Goal: Task Accomplishment & Management: Use online tool/utility

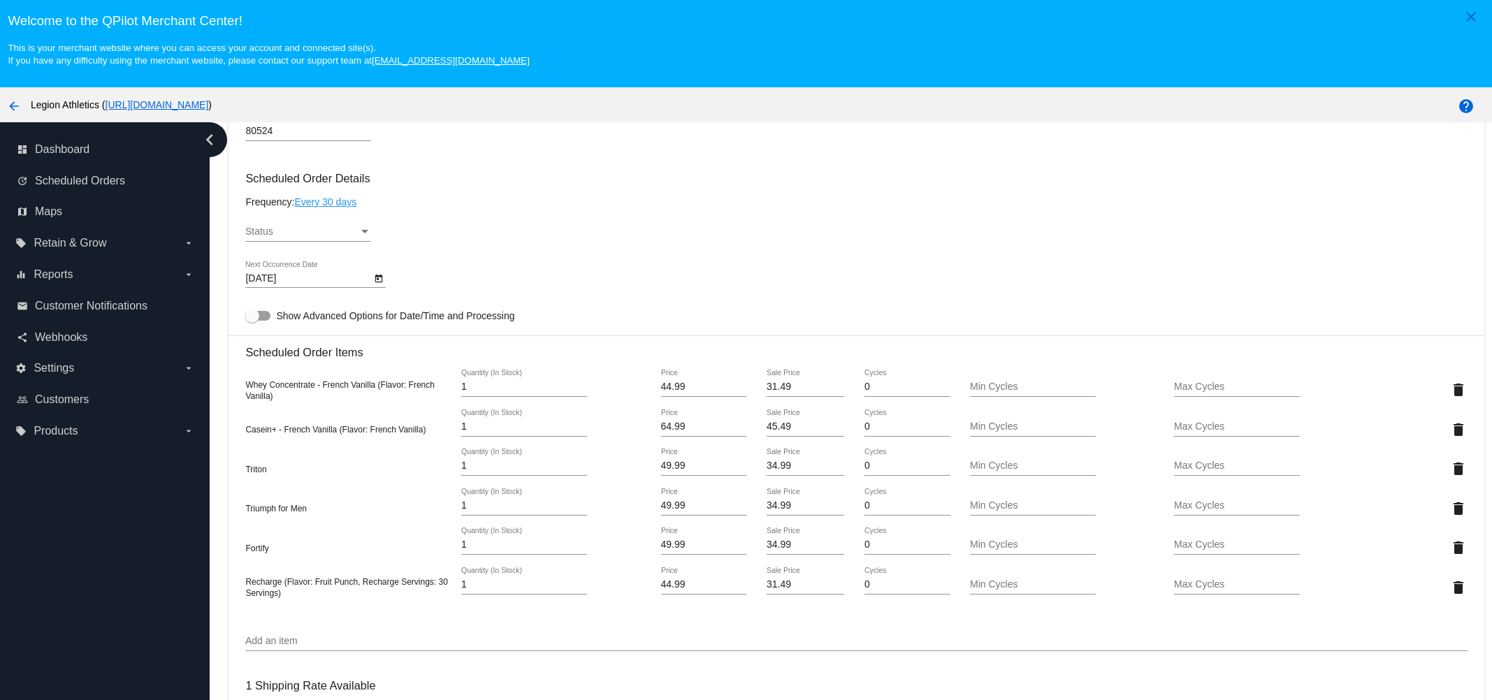
scroll to position [663, 0]
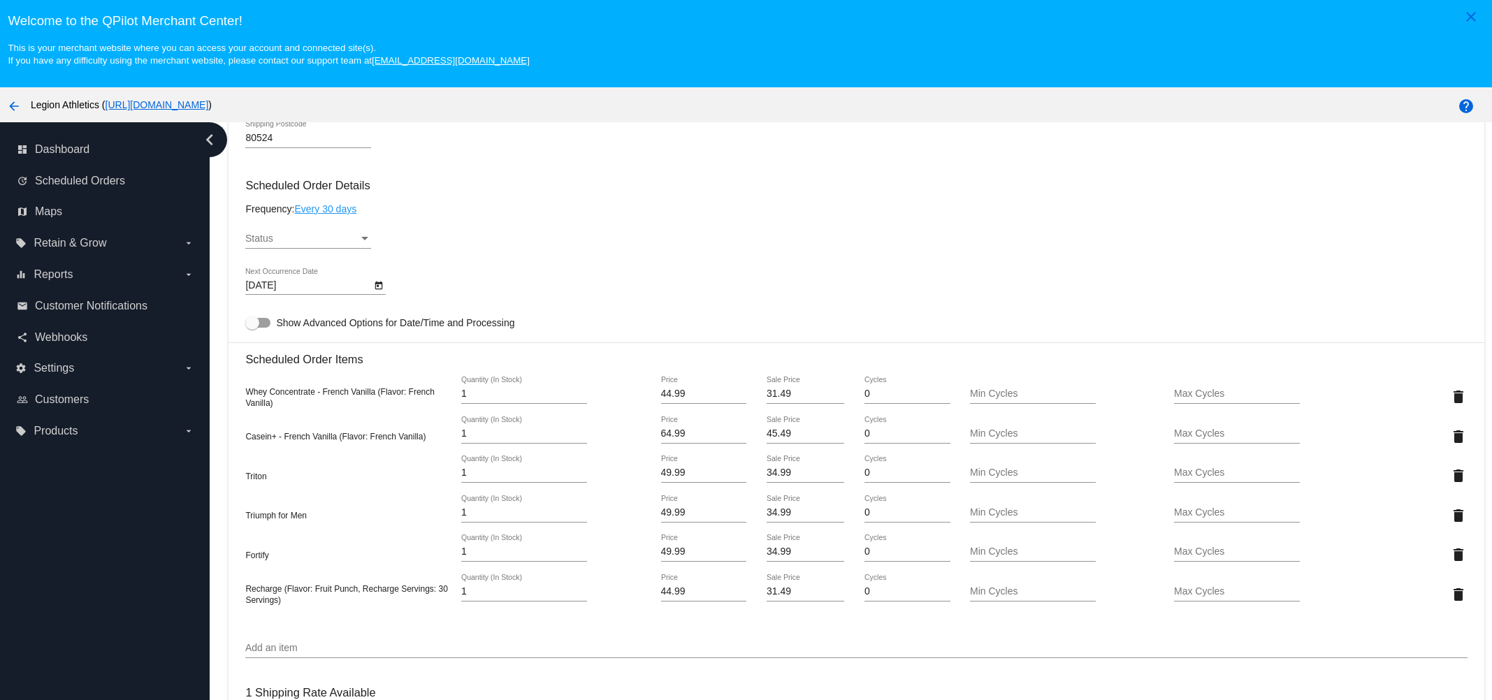
click at [270, 233] on div "Status Status" at bounding box center [308, 235] width 126 height 27
click at [273, 239] on span "Active" at bounding box center [308, 244] width 126 height 29
click at [409, 535] on div "Triumph for Men 1 Quantity (In Stock) 49.99 Price 34.99 Sale Price 0 Cycles Min…" at bounding box center [855, 515] width 1221 height 40
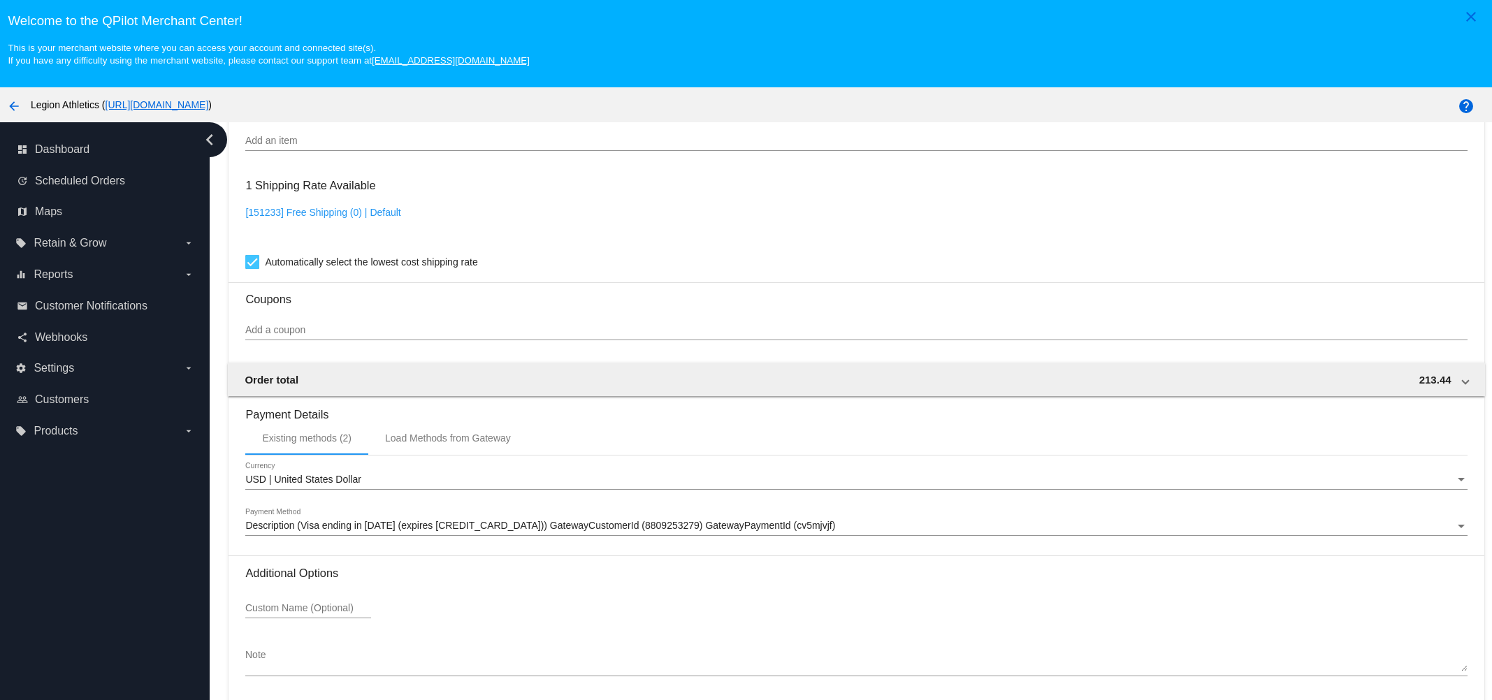
scroll to position [87, 0]
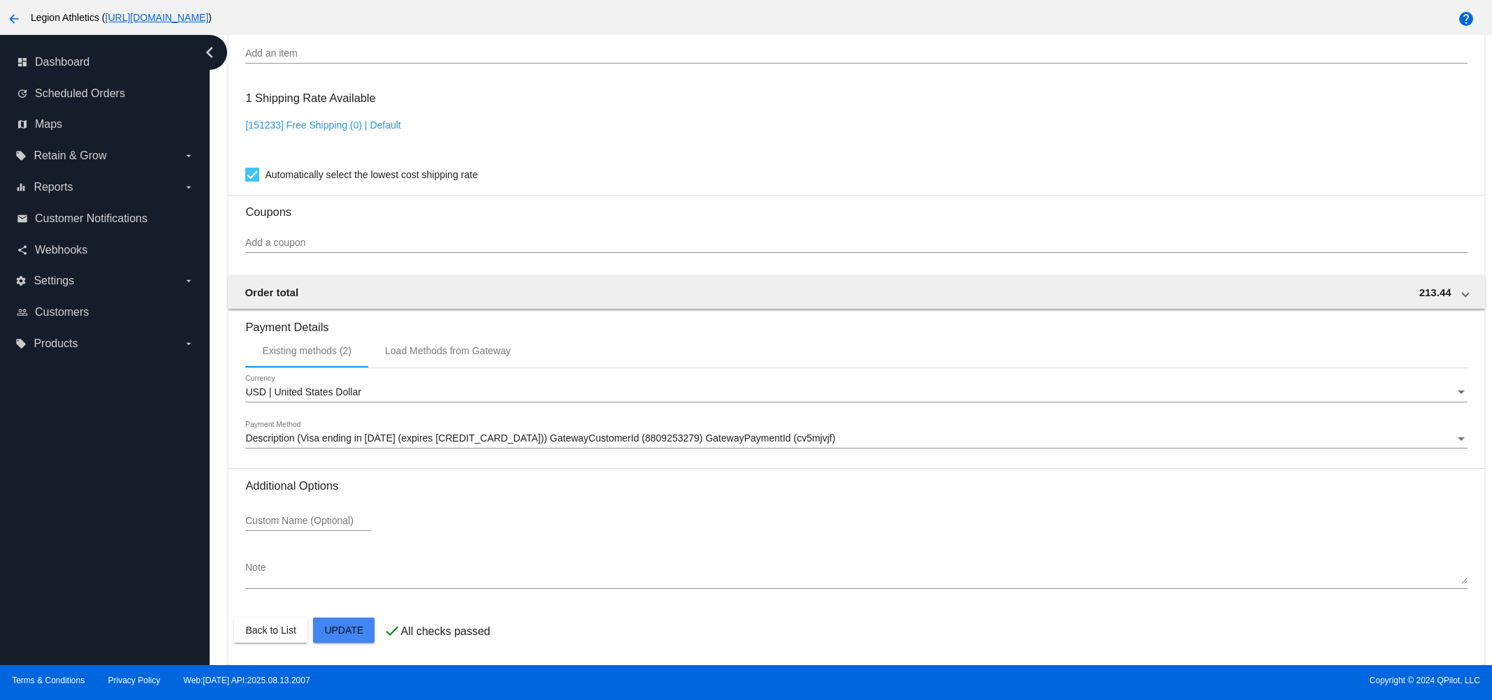
click at [332, 642] on mat-card-actions "Back to List Update" at bounding box center [856, 630] width 1244 height 36
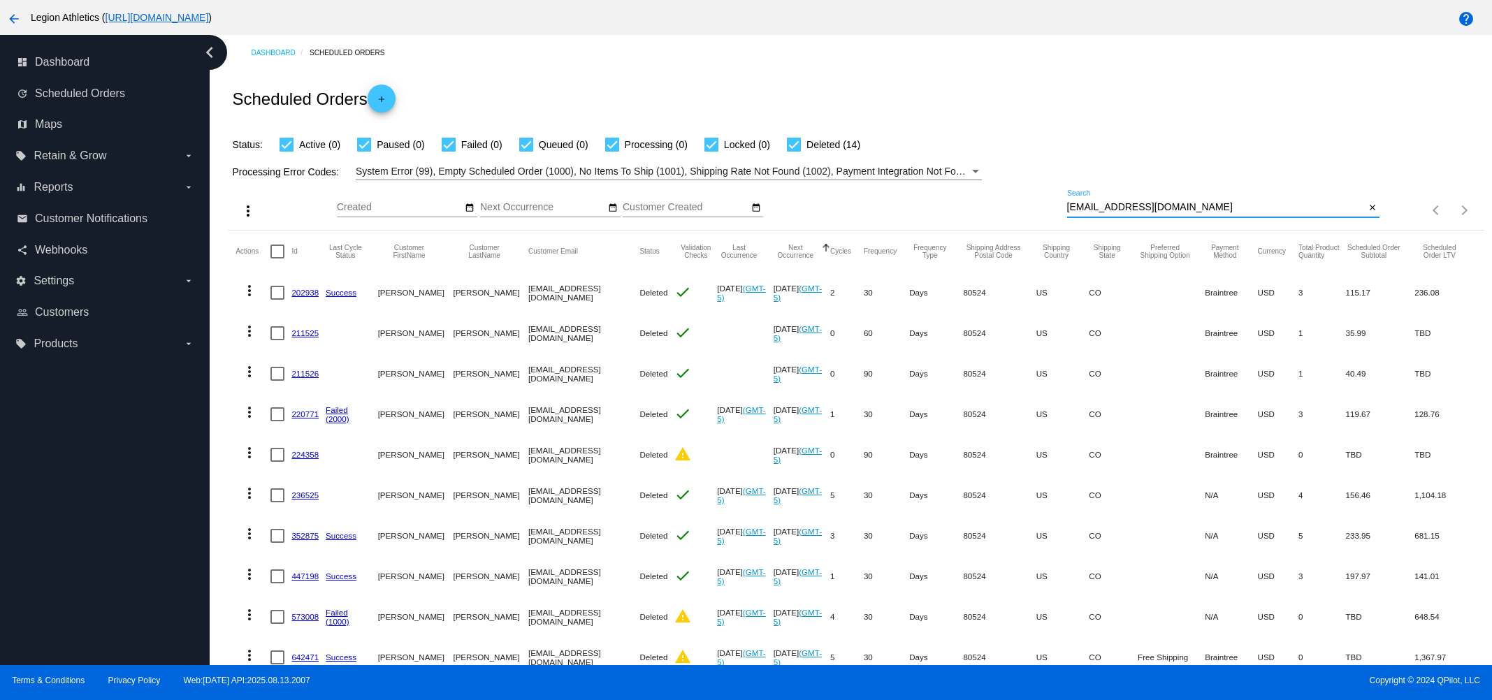
click at [1233, 208] on input "[EMAIL_ADDRESS][DOMAIN_NAME]" at bounding box center [1216, 207] width 298 height 11
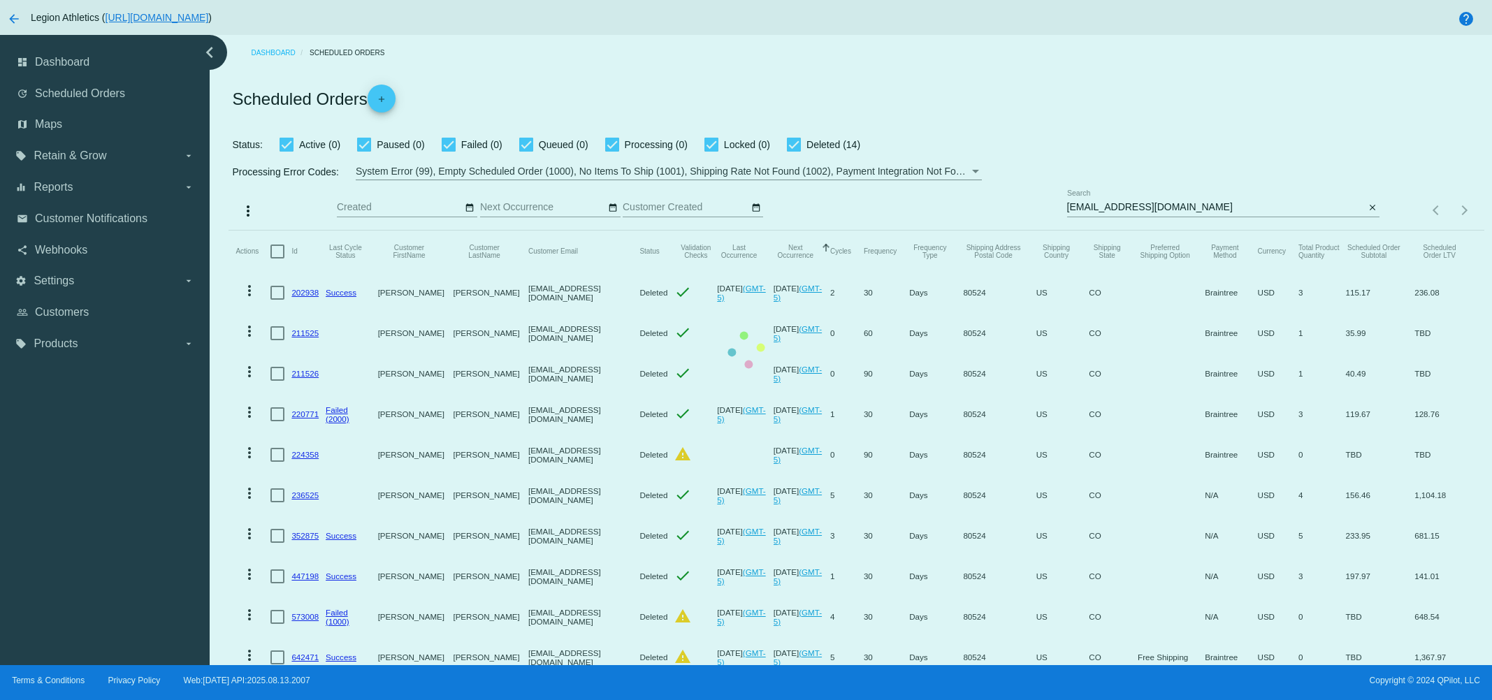
drag, startPoint x: 1474, startPoint y: 92, endPoint x: 1473, endPoint y: 348, distance: 255.8
click at [1473, 348] on mat-table "Actions Id Last Cycle Status Customer FirstName Customer LastName Customer Emai…" at bounding box center [856, 535] width 1255 height 609
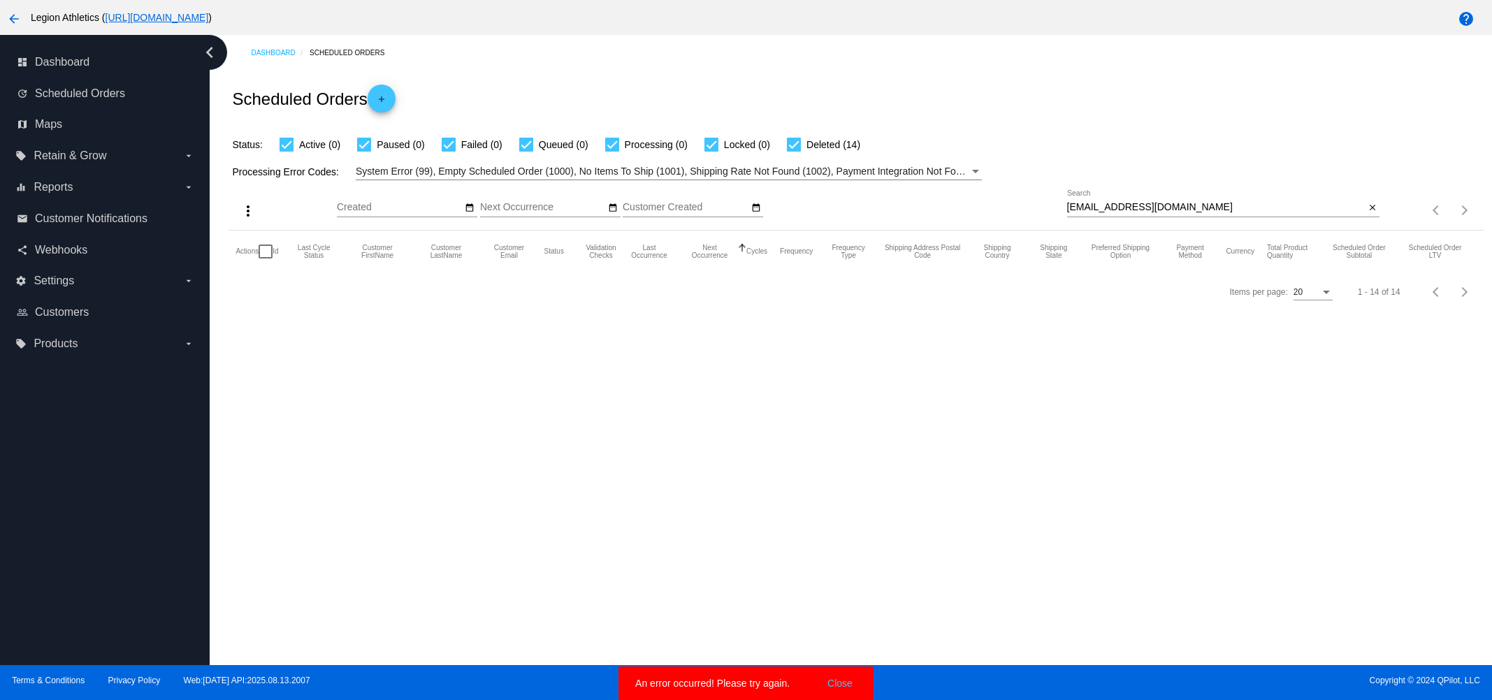
click at [1301, 197] on div "[EMAIL_ADDRESS][DOMAIN_NAME] Search" at bounding box center [1216, 203] width 298 height 27
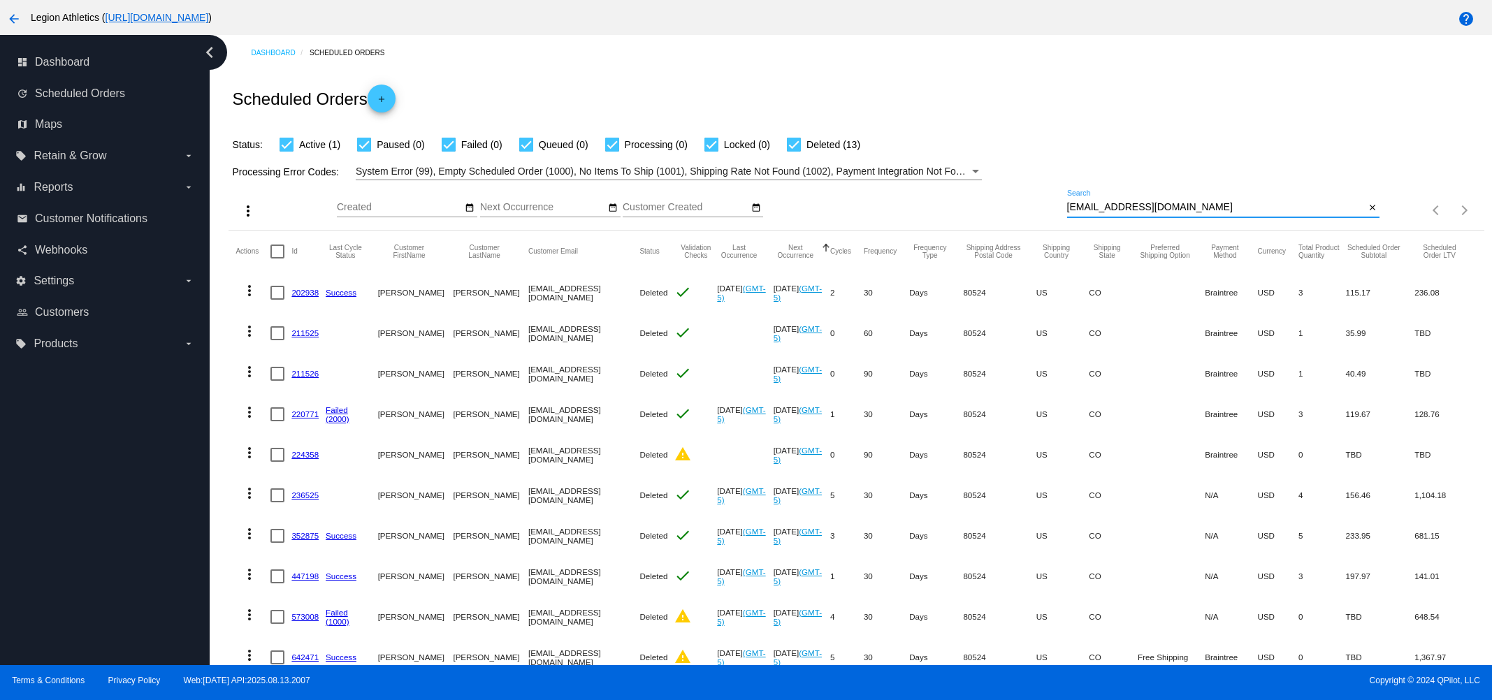
paste input "ginalong27"
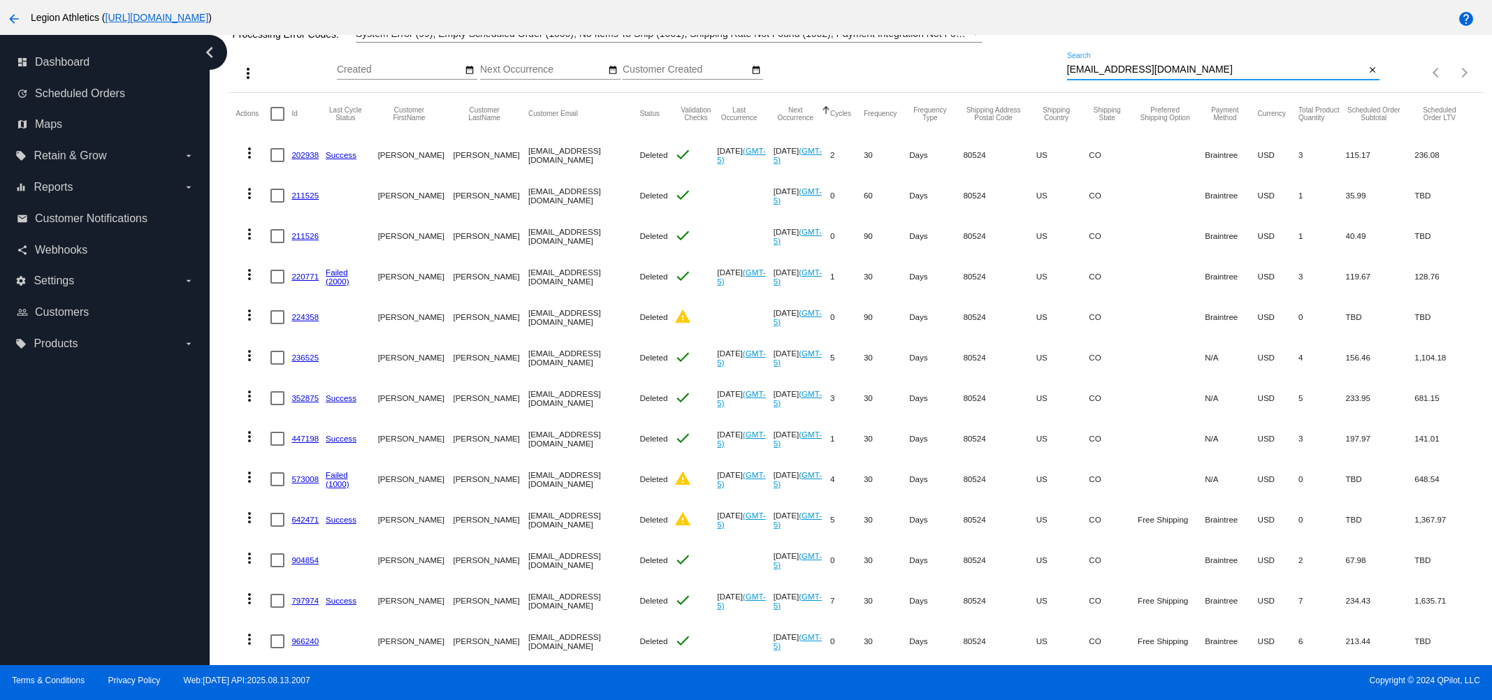
scroll to position [227, 0]
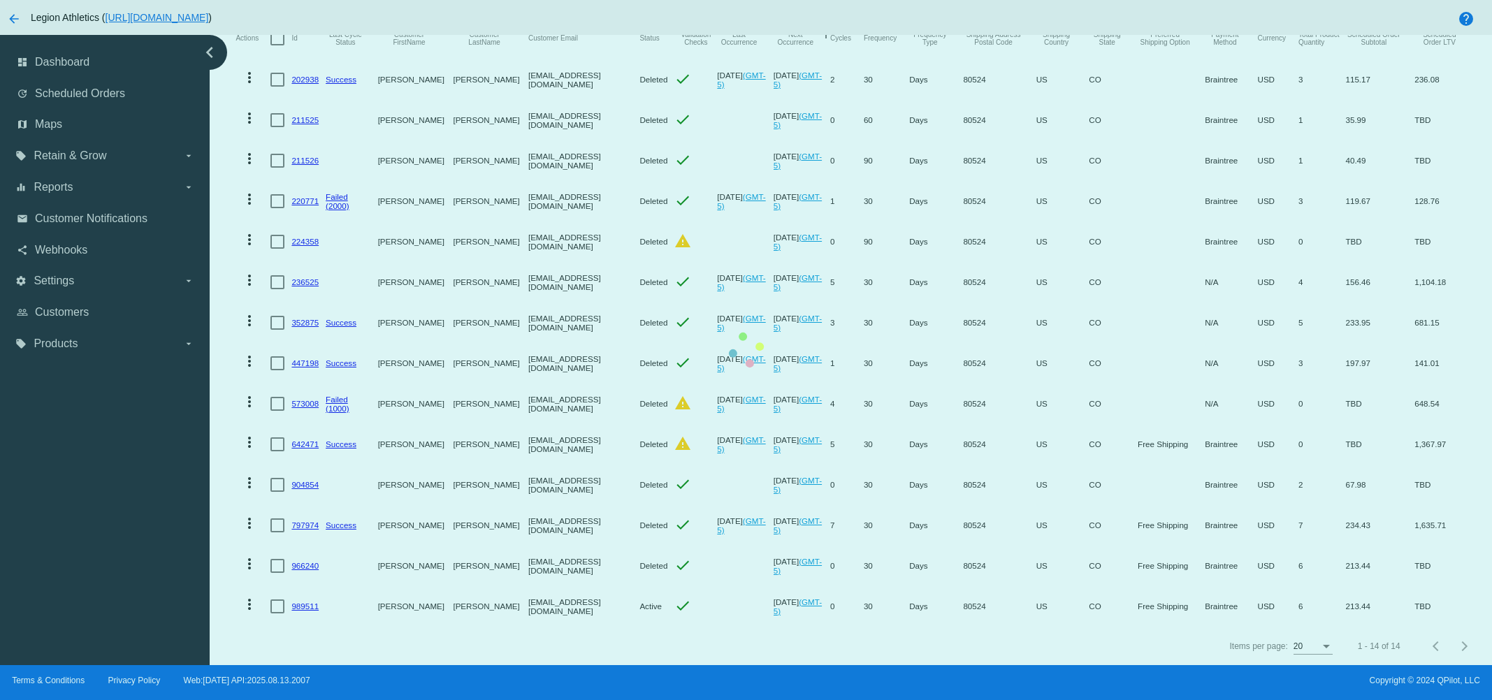
type input "[EMAIL_ADDRESS][DOMAIN_NAME]"
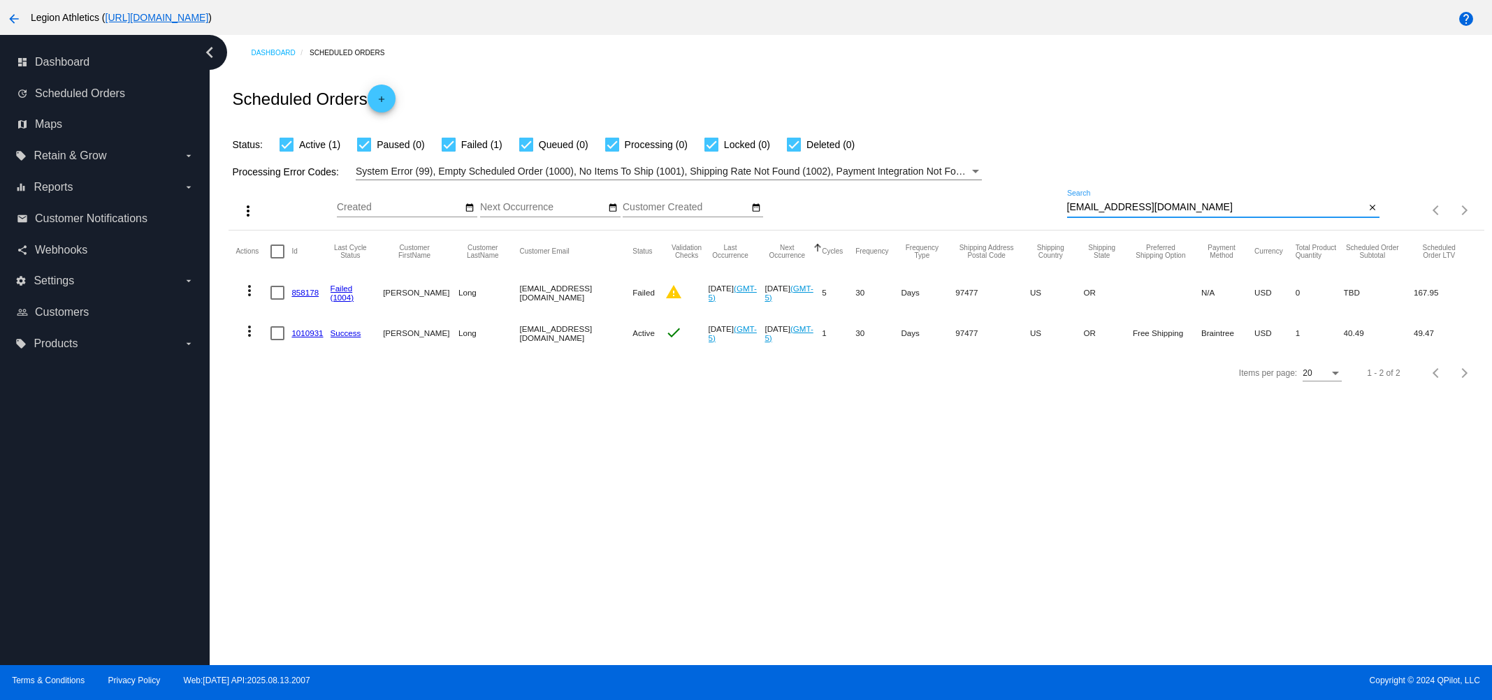
scroll to position [0, 0]
